Goal: Information Seeking & Learning: Learn about a topic

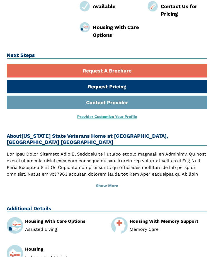
scroll to position [251, 0]
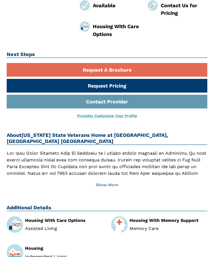
click at [118, 179] on button "Show More" at bounding box center [107, 185] width 201 height 12
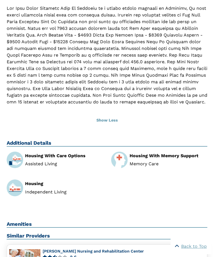
scroll to position [397, 0]
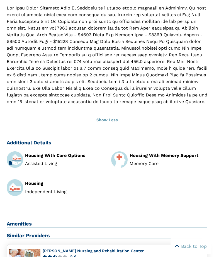
click at [128, 152] on img at bounding box center [119, 160] width 16 height 17
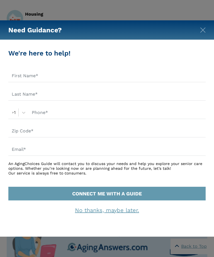
scroll to position [567, 0]
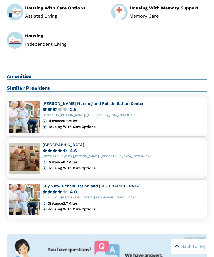
scroll to position [464, 0]
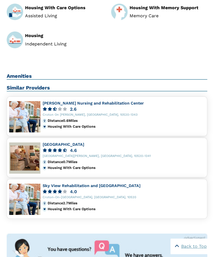
click at [75, 101] on link "[PERSON_NAME] Nursing and Rehabilitation Center" at bounding box center [93, 103] width 101 height 4
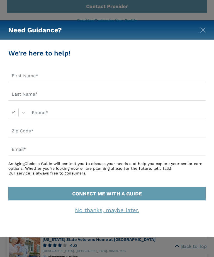
scroll to position [342, 0]
